Goal: Navigation & Orientation: Go to known website

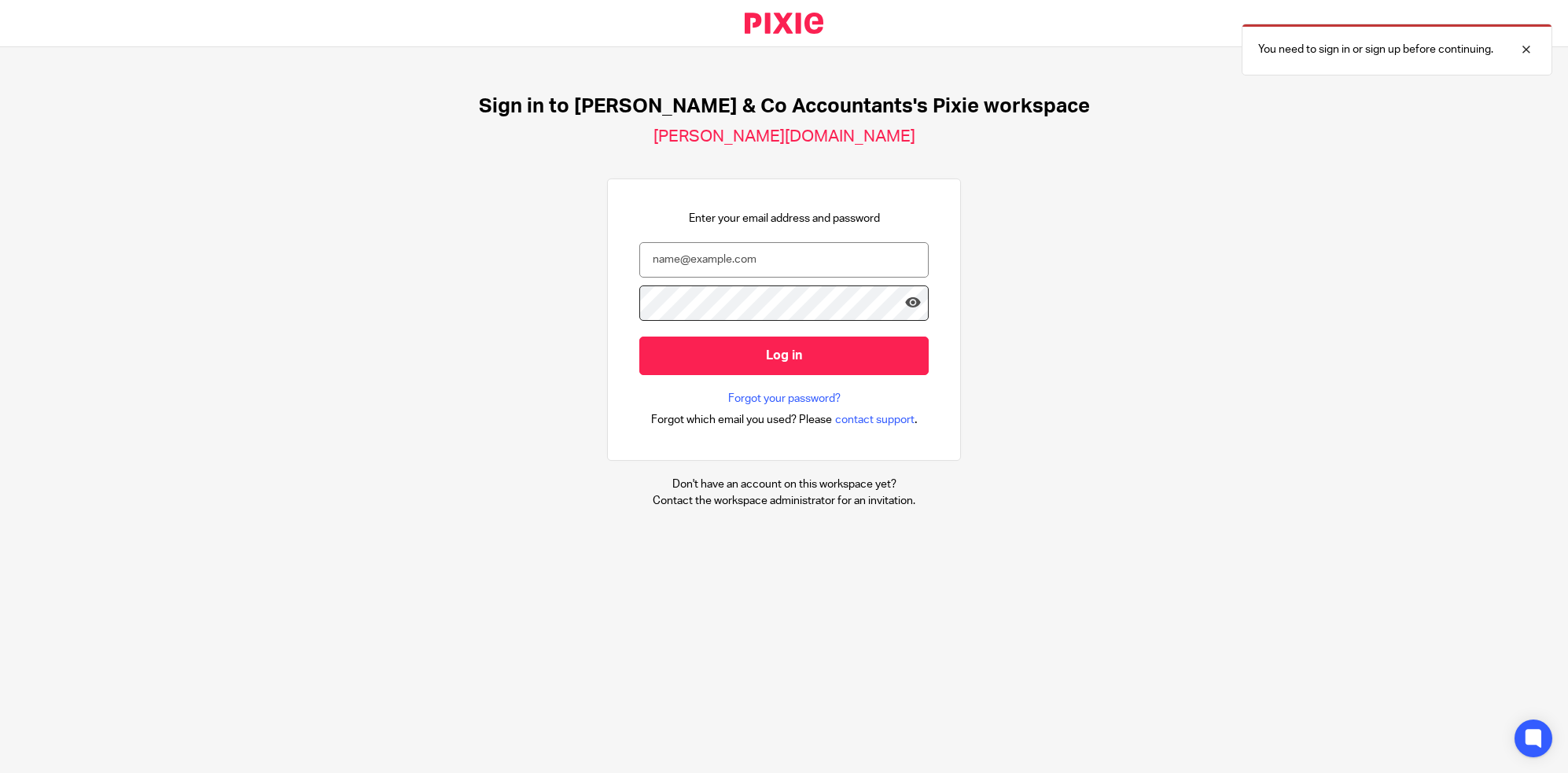
click at [739, 248] on input "email" at bounding box center [784, 259] width 289 height 36
type input "ali.h@samandcoaccoyntants.co.uk"
click at [639, 337] on input "Log in" at bounding box center [784, 356] width 289 height 38
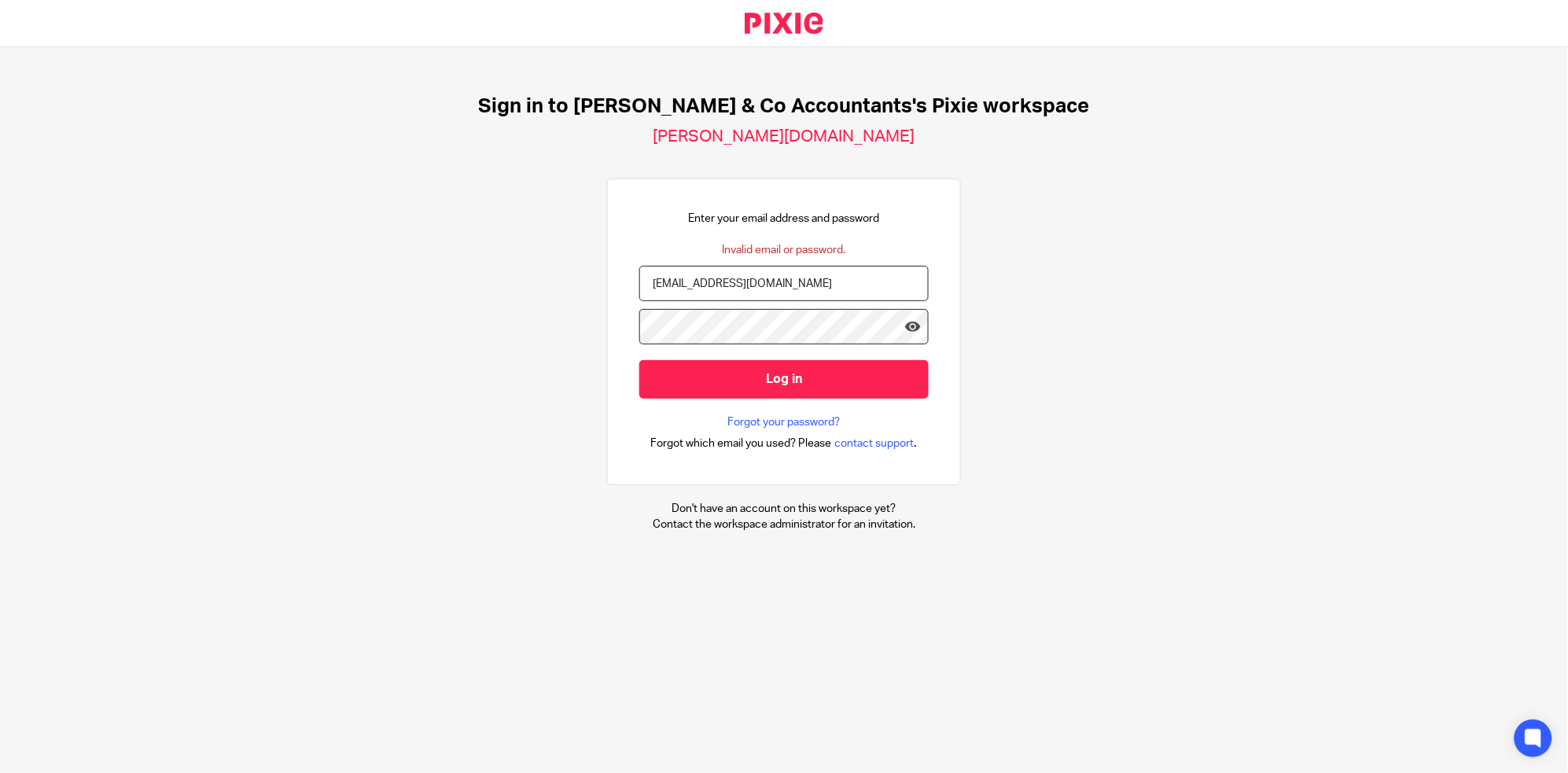
click at [751, 285] on input "ali.h@samandcoaccoyntants.co.uk" at bounding box center [784, 283] width 289 height 36
type input "ali.h@samandcoaccountants.co.uk"
click at [639, 360] on input "Log in" at bounding box center [784, 380] width 289 height 38
